Goal: Task Accomplishment & Management: Manage account settings

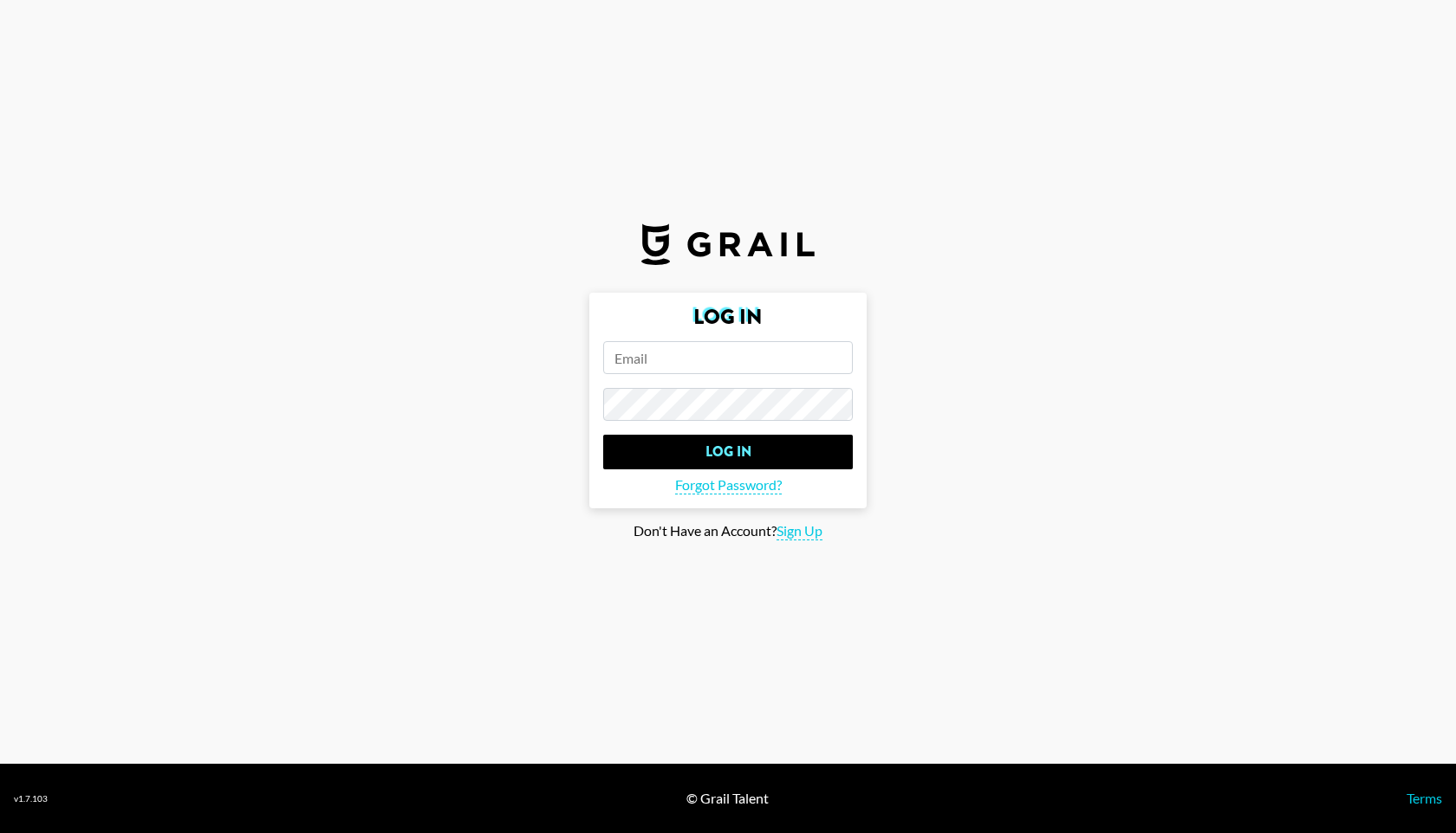
click at [636, 354] on input "email" at bounding box center [728, 358] width 250 height 33
type input "isabella.arias@grail-talent.com"
click at [603, 435] on input "Log In" at bounding box center [728, 451] width 250 height 35
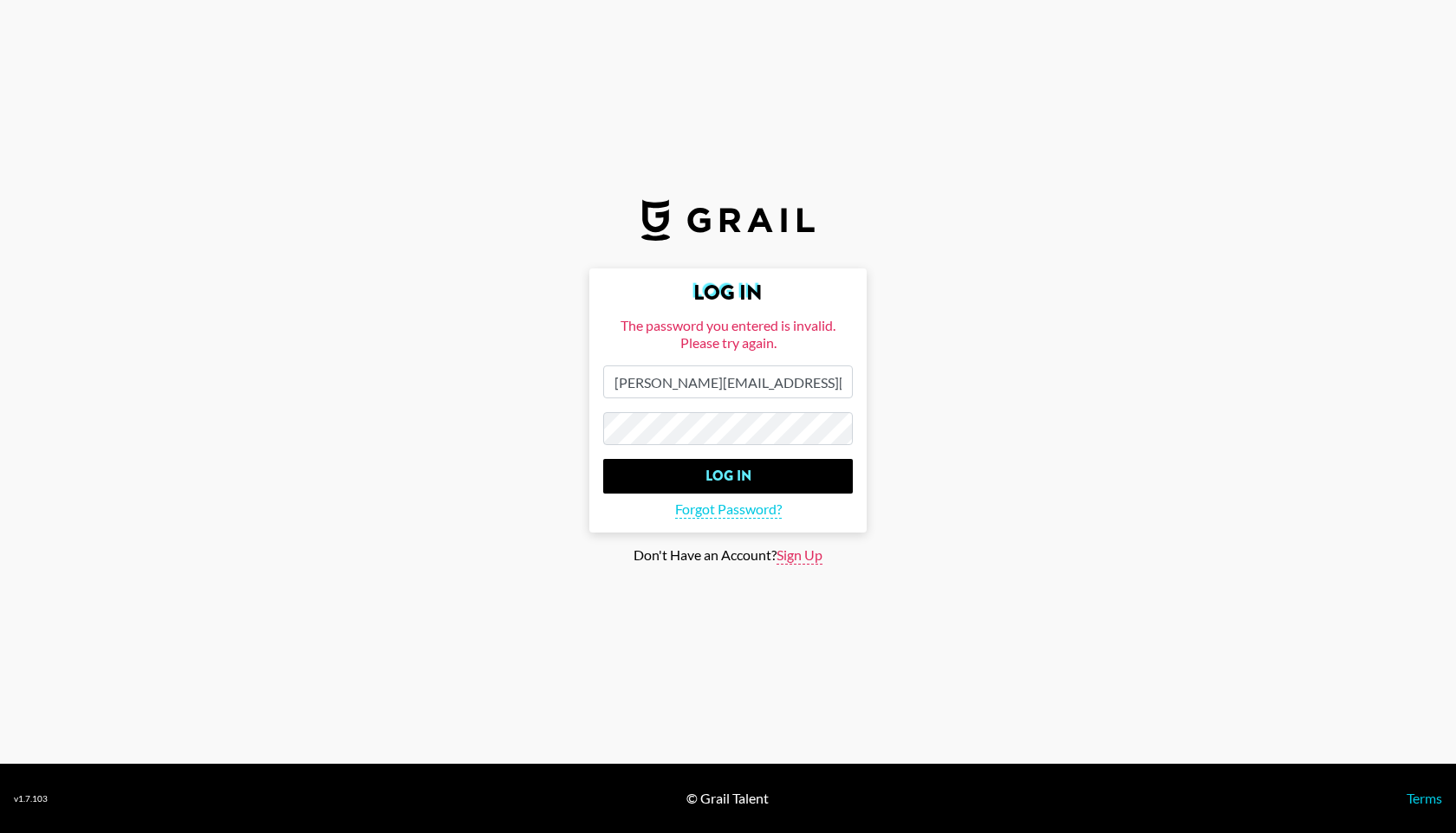
click at [790, 562] on span "Sign Up" at bounding box center [800, 555] width 46 height 19
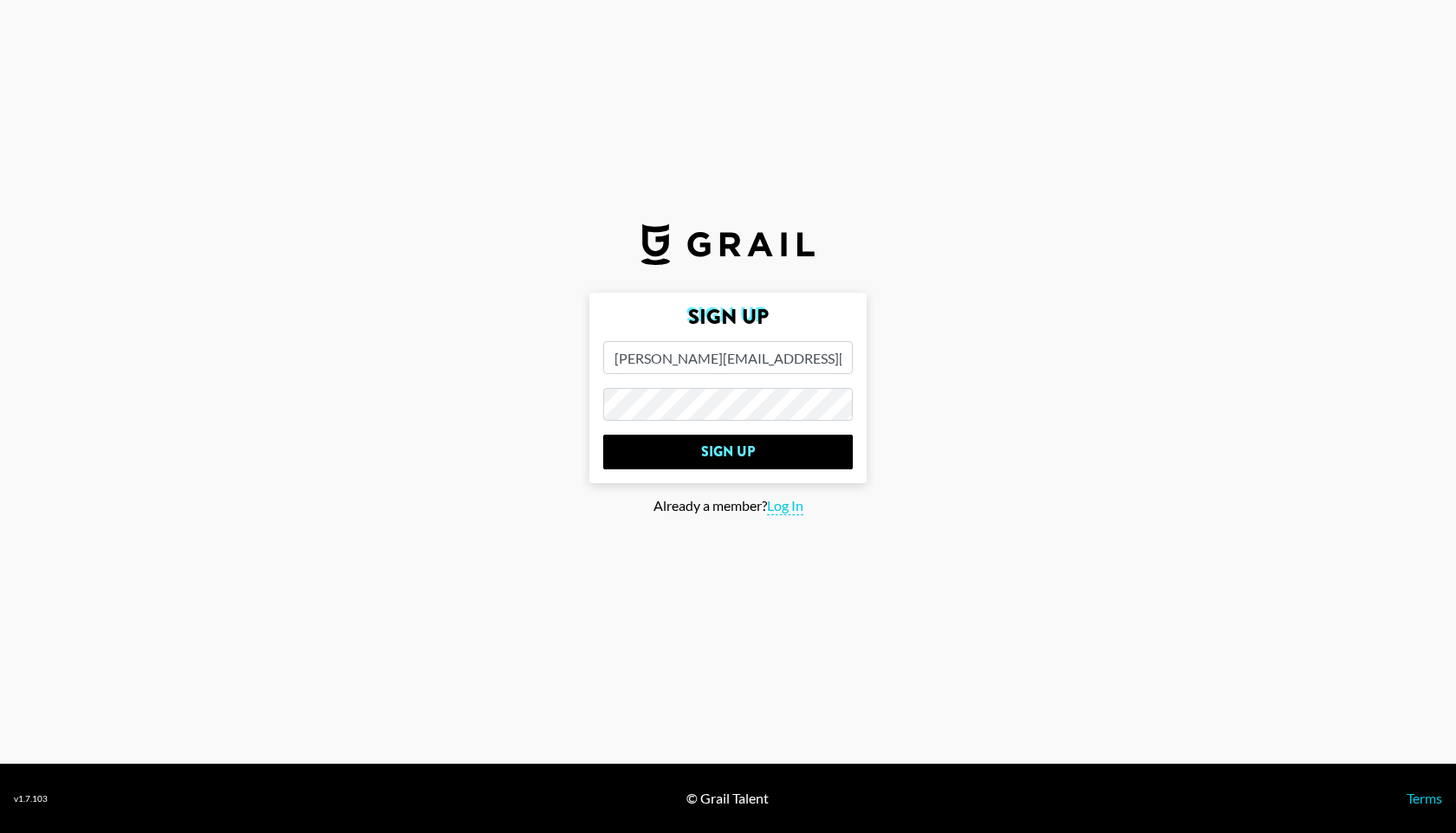
click at [794, 504] on span "Log In" at bounding box center [785, 506] width 36 height 19
click at [802, 534] on span "Sign Up" at bounding box center [800, 531] width 46 height 19
click at [757, 445] on input "Sign Up" at bounding box center [728, 451] width 250 height 35
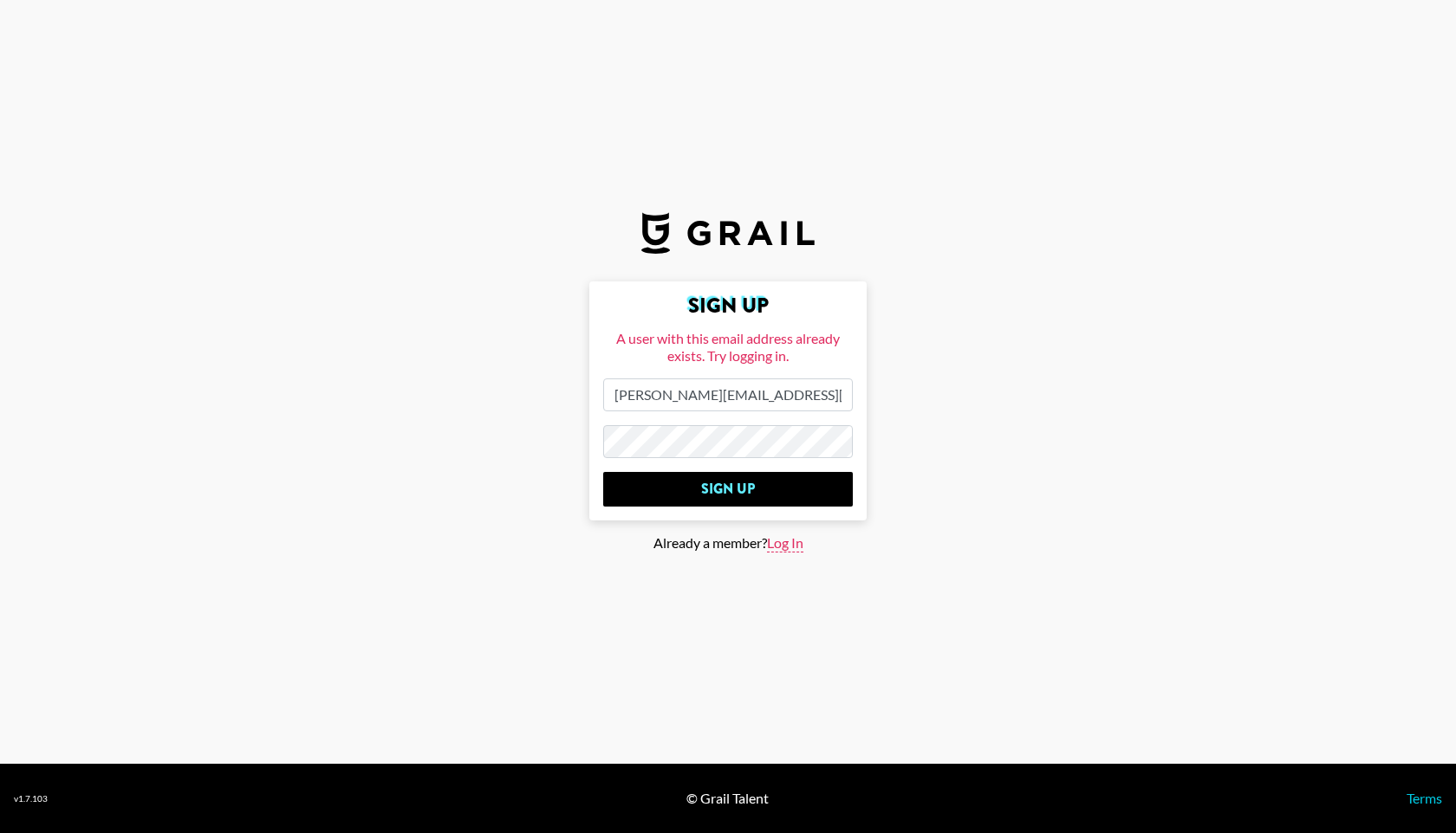
click at [786, 542] on span "Log In" at bounding box center [785, 544] width 36 height 19
type input "Log In"
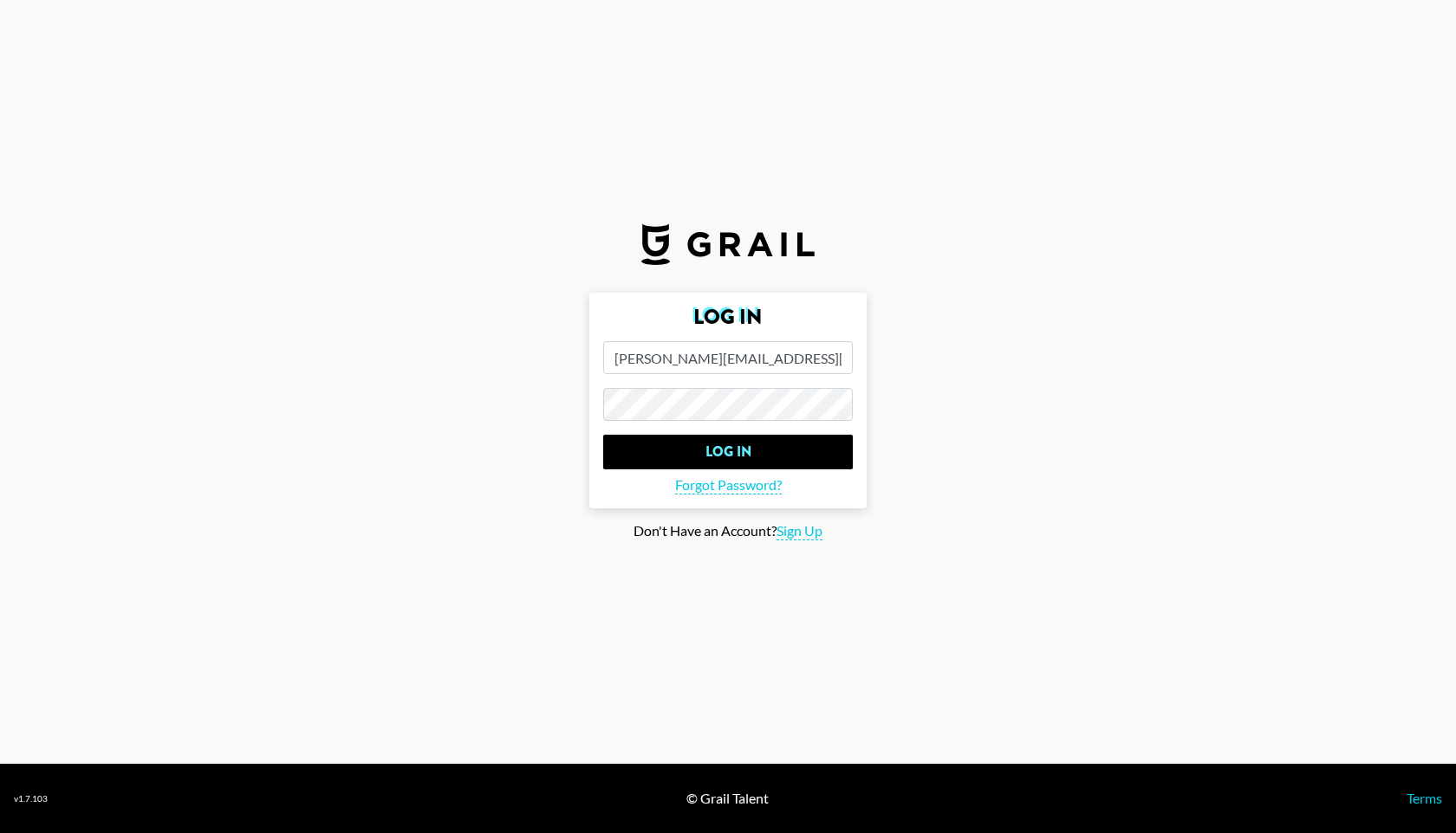
click at [527, 383] on main "Log In isabella.arias@grail-talent.com Log In Forgot Password? Don't Have an Ac…" at bounding box center [728, 417] width 1428 height 248
click at [762, 484] on span "Forgot Password?" at bounding box center [728, 485] width 106 height 19
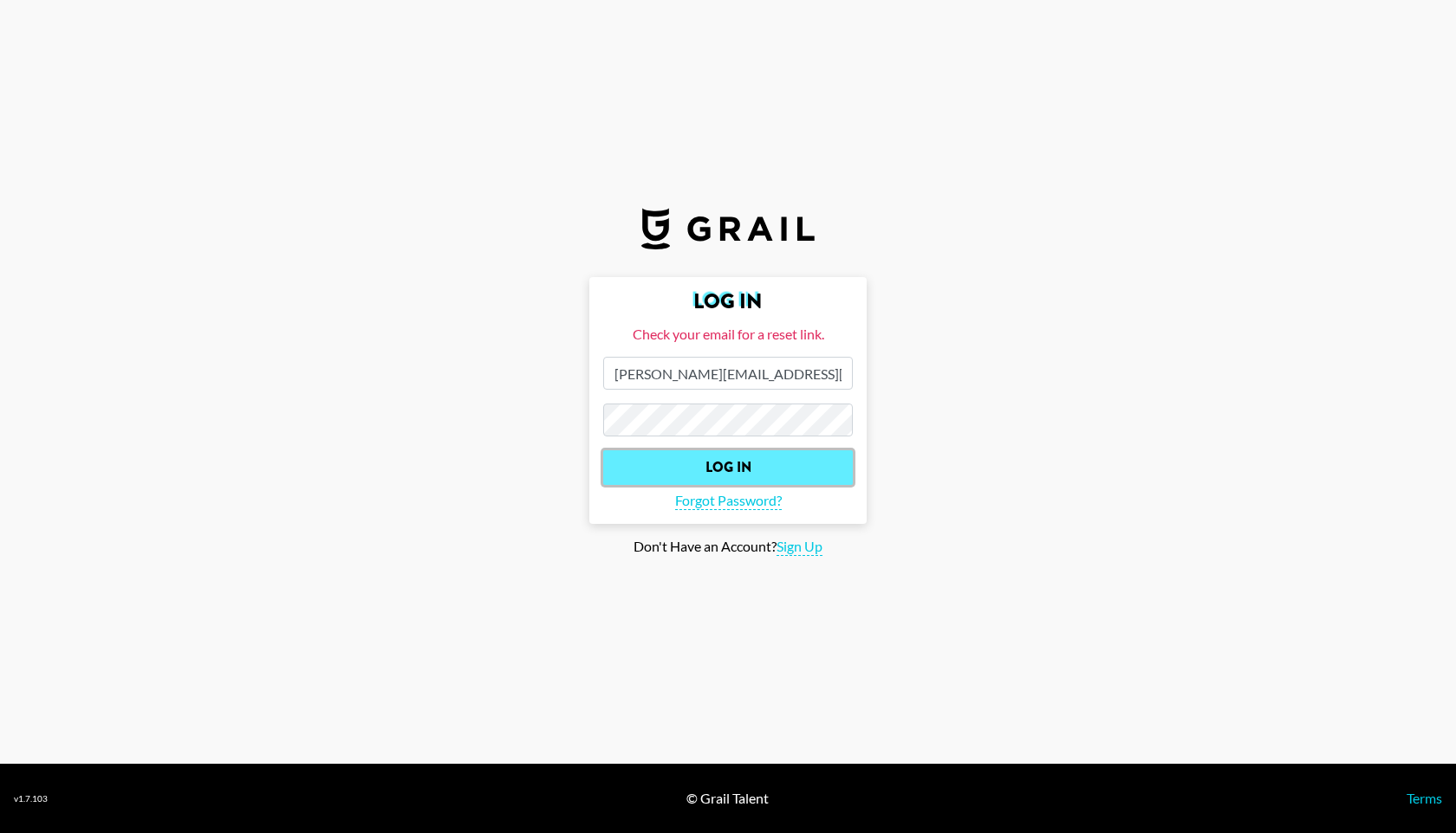
click at [768, 469] on input "Log In" at bounding box center [728, 467] width 250 height 35
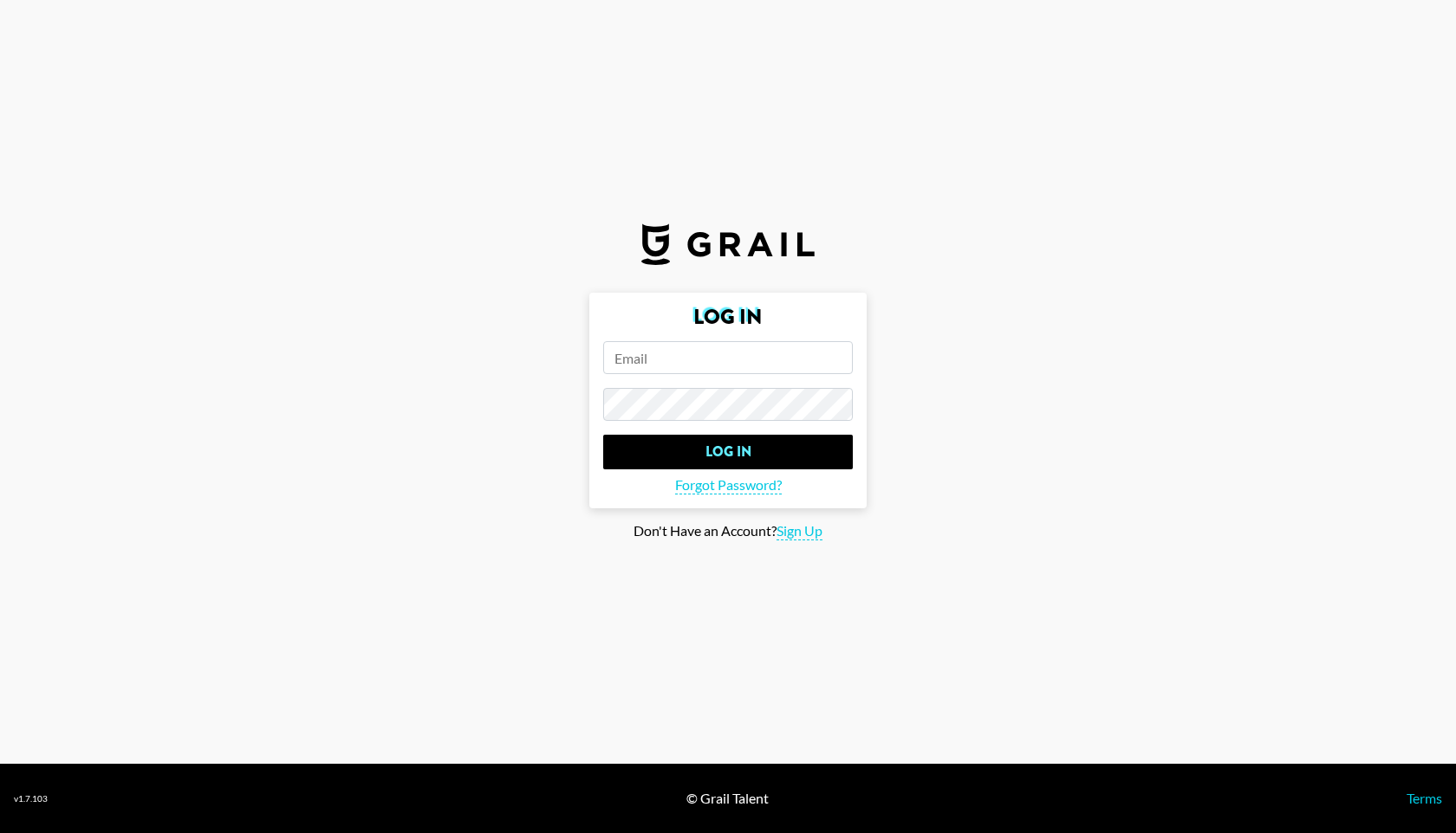
click at [678, 360] on input "email" at bounding box center [728, 358] width 250 height 33
type input "isa"
